Goal: Find specific page/section: Find specific page/section

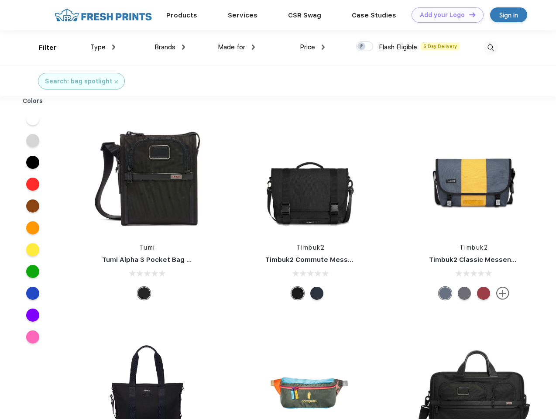
click at [444, 15] on link "Add your Logo Design Tool" at bounding box center [448, 14] width 72 height 15
click at [0, 0] on div "Design Tool" at bounding box center [0, 0] width 0 height 0
click at [468, 14] on link "Add your Logo Design Tool" at bounding box center [448, 14] width 72 height 15
click at [42, 48] on div "Filter" at bounding box center [48, 48] width 18 height 10
click at [103, 47] on span "Type" at bounding box center [97, 47] width 15 height 8
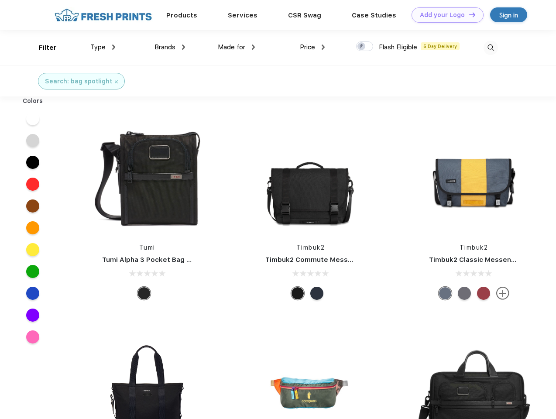
click at [170, 47] on span "Brands" at bounding box center [165, 47] width 21 height 8
click at [237, 47] on span "Made for" at bounding box center [232, 47] width 28 height 8
click at [313, 47] on span "Price" at bounding box center [307, 47] width 15 height 8
click at [365, 47] on div at bounding box center [364, 46] width 17 height 10
click at [362, 47] on input "checkbox" at bounding box center [359, 44] width 6 height 6
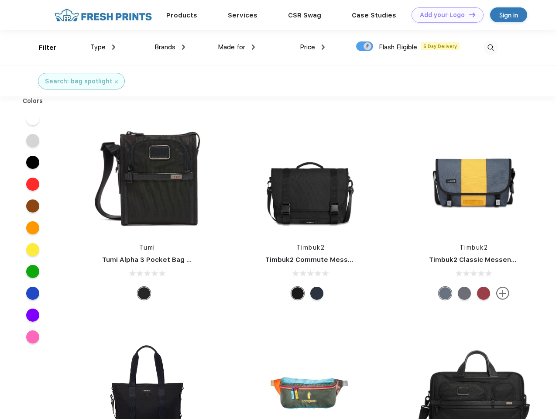
click at [491, 48] on img at bounding box center [491, 48] width 14 height 14
